Goal: Navigation & Orientation: Go to known website

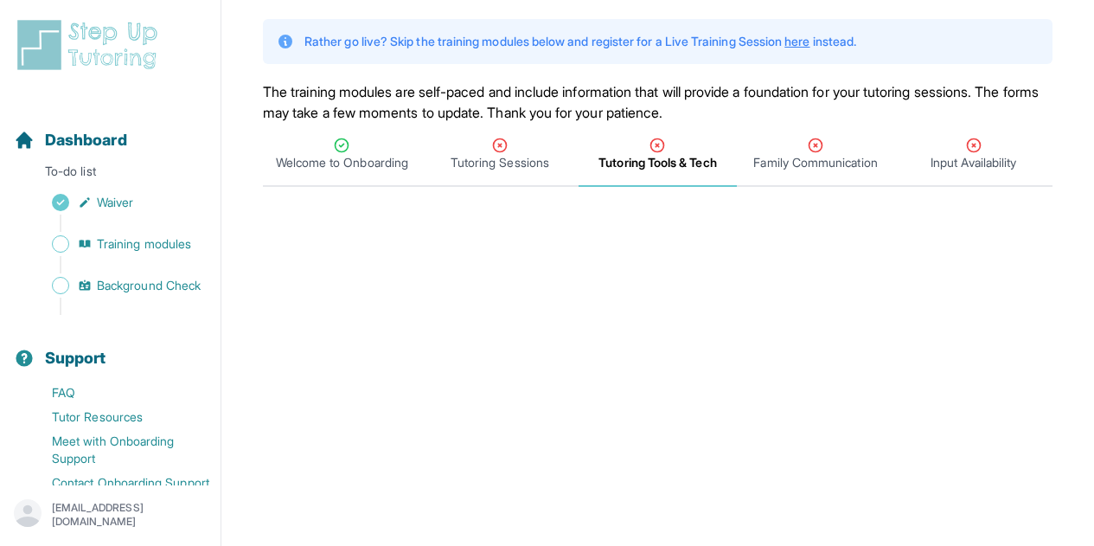
scroll to position [101, 0]
click at [779, 163] on span "Family Communication" at bounding box center [815, 163] width 124 height 17
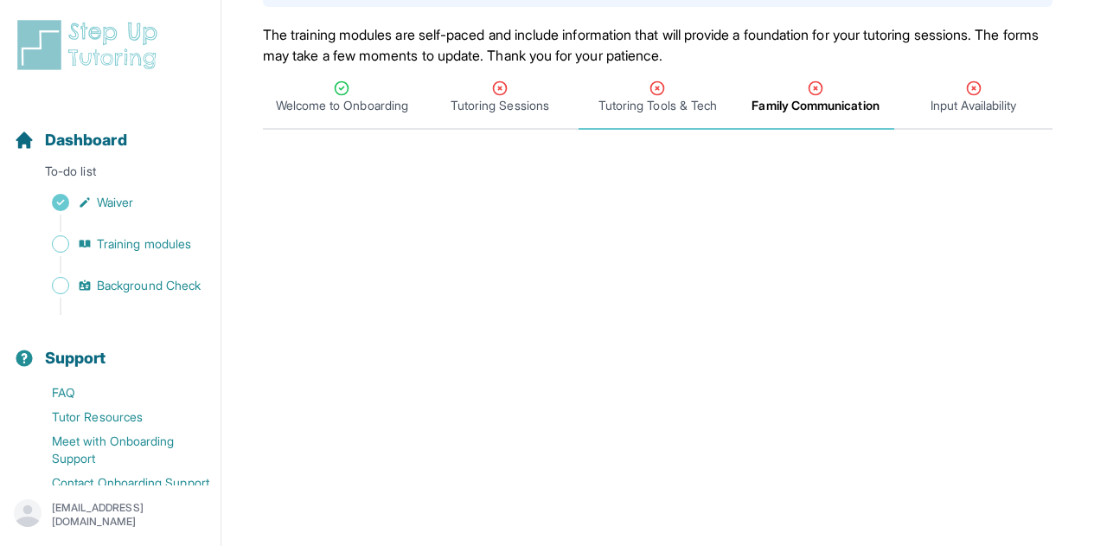
scroll to position [160, 0]
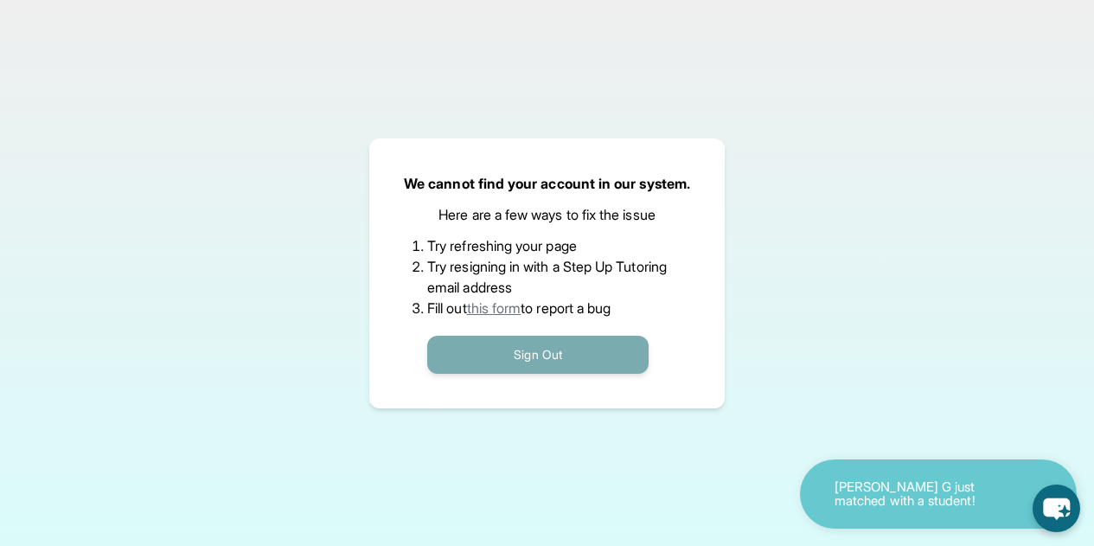
click at [516, 356] on button "Sign Out" at bounding box center [537, 355] width 221 height 38
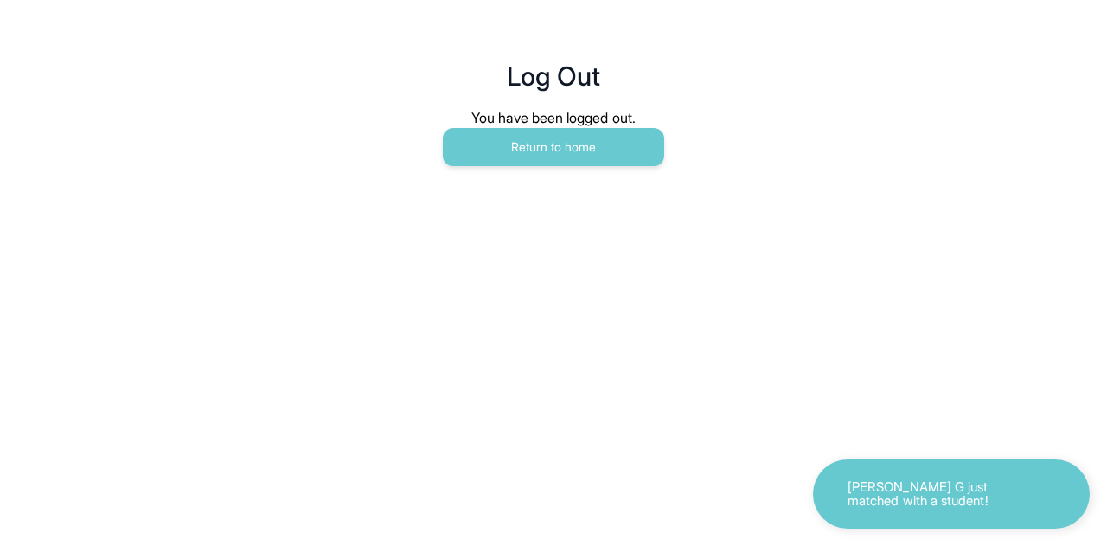
click at [538, 168] on main "Log Out You have been logged out. Return to home" at bounding box center [554, 95] width 886 height 190
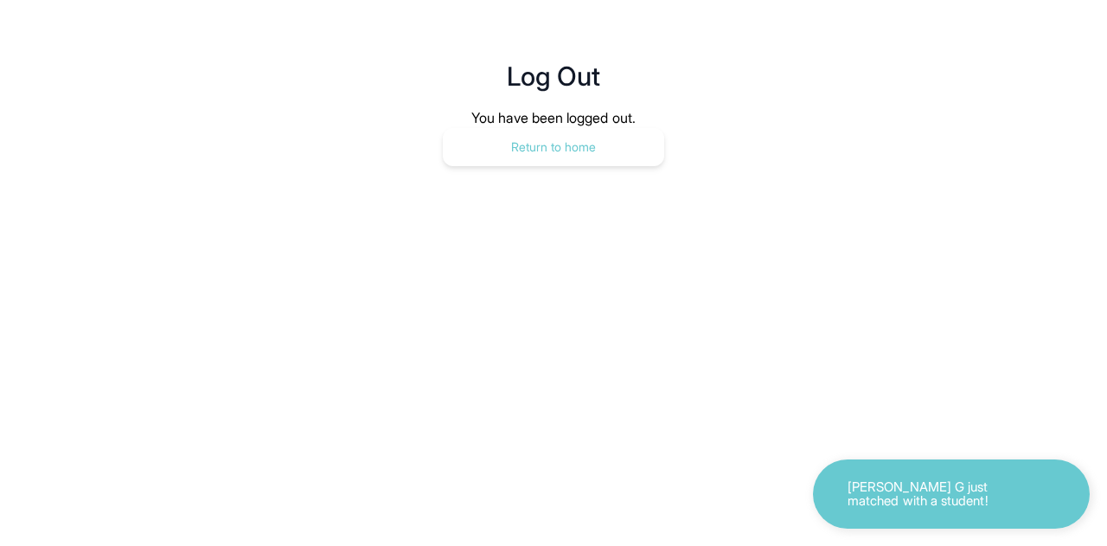
click at [538, 152] on button "Return to home" at bounding box center [553, 147] width 221 height 38
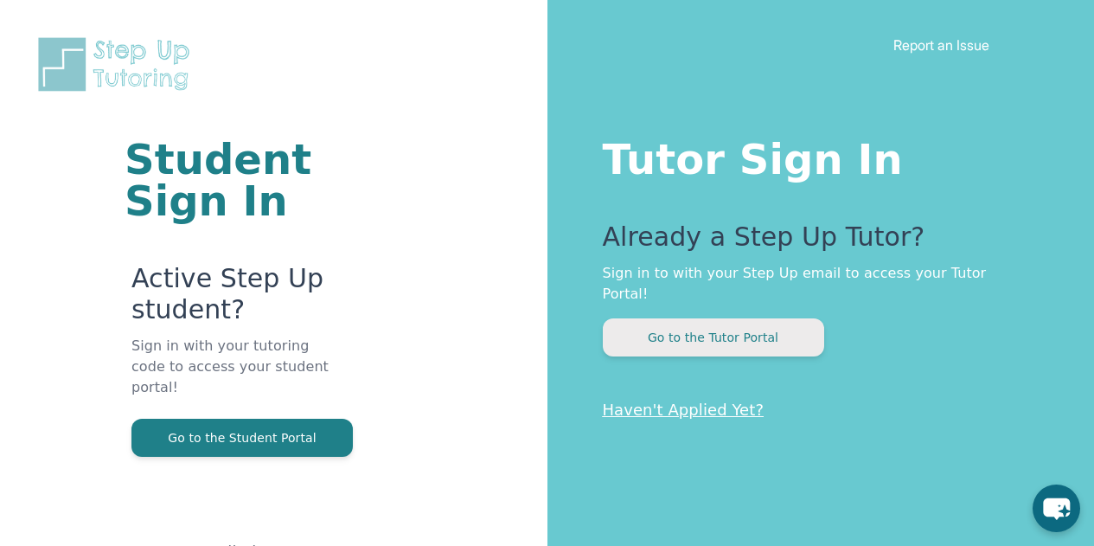
click at [668, 329] on button "Go to the Tutor Portal" at bounding box center [713, 337] width 221 height 38
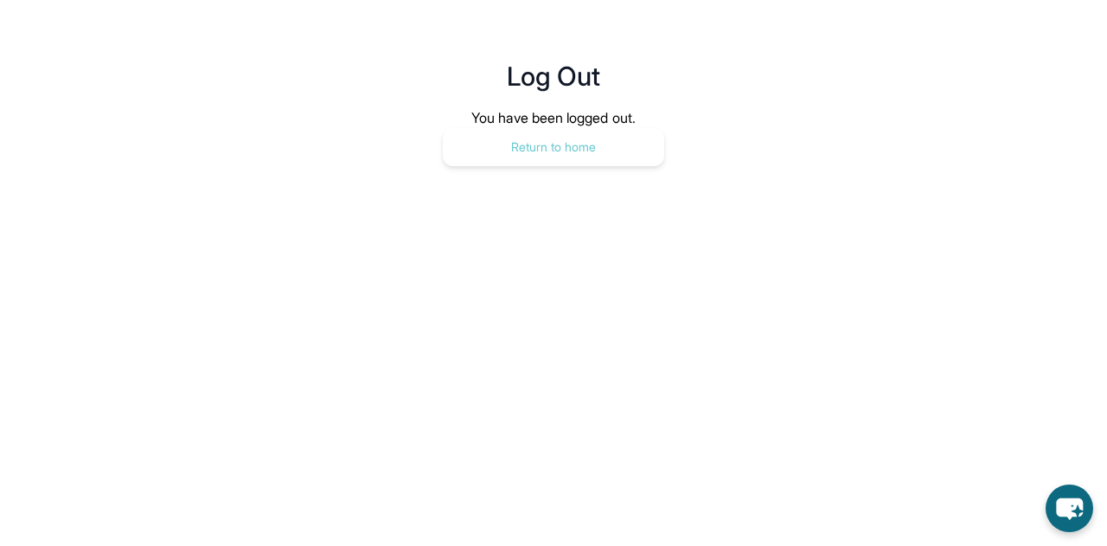
click at [568, 156] on button "Return to home" at bounding box center [553, 147] width 221 height 38
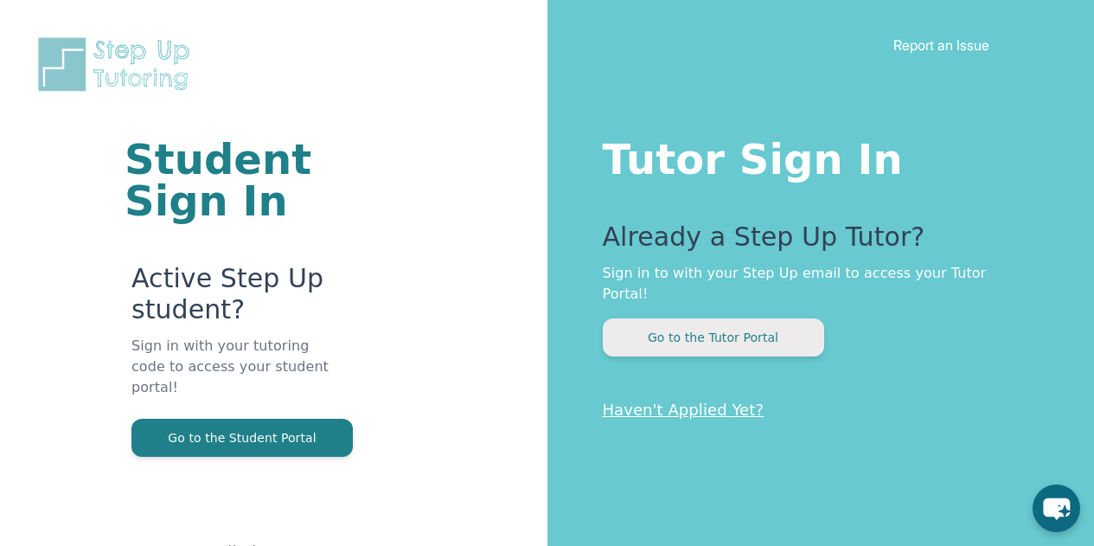
click at [683, 324] on button "Go to the Tutor Portal" at bounding box center [713, 337] width 221 height 38
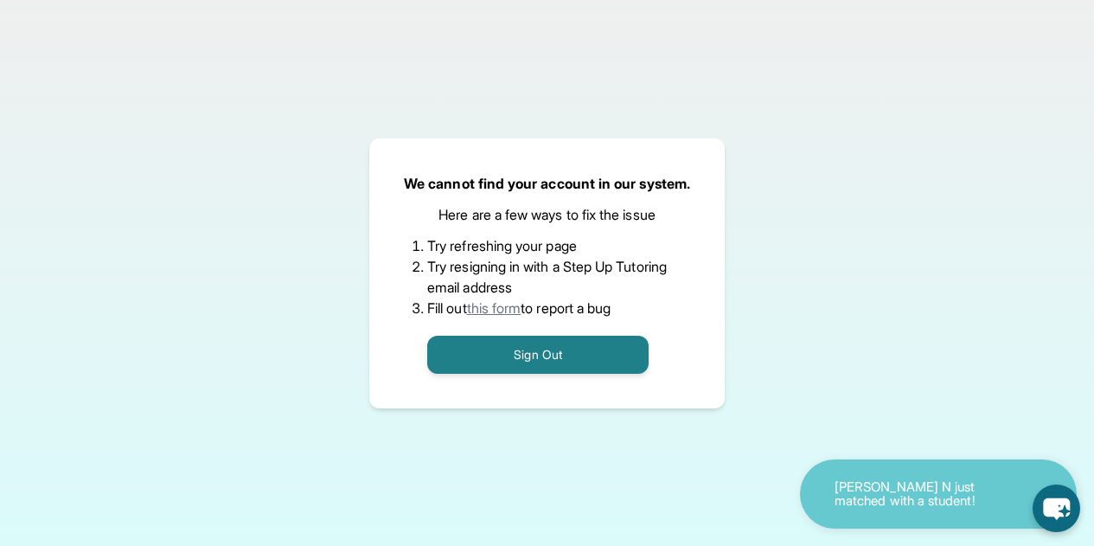
click at [828, 478] on div "Zadie N just matched with a student!" at bounding box center [938, 493] width 277 height 69
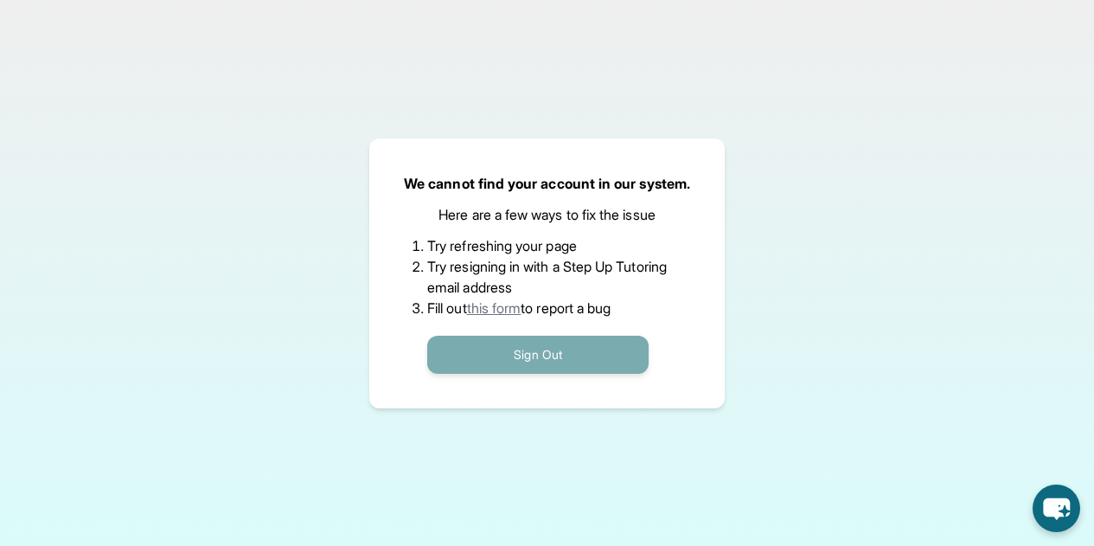
click at [505, 344] on button "Sign Out" at bounding box center [537, 355] width 221 height 38
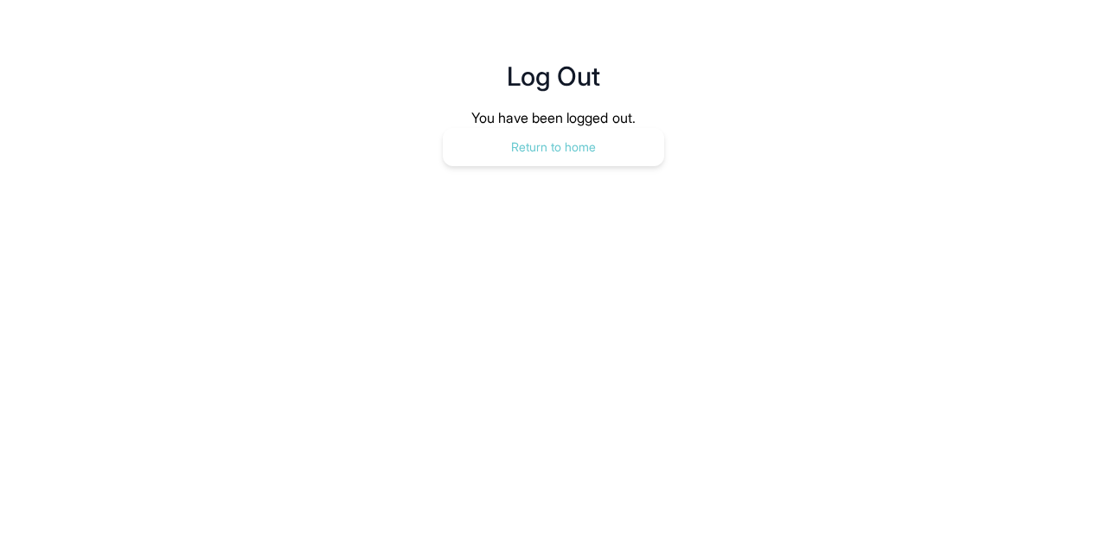
click at [538, 160] on button "Return to home" at bounding box center [553, 147] width 221 height 38
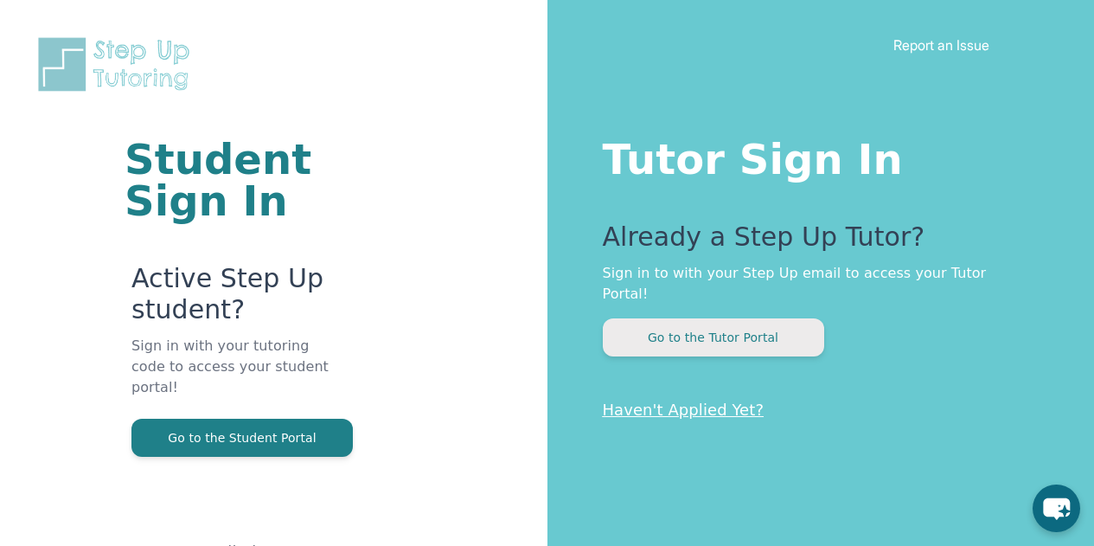
click at [708, 318] on button "Go to the Tutor Portal" at bounding box center [713, 337] width 221 height 38
click at [746, 318] on button "Go to the Tutor Portal" at bounding box center [713, 337] width 221 height 38
